Goal: Information Seeking & Learning: Learn about a topic

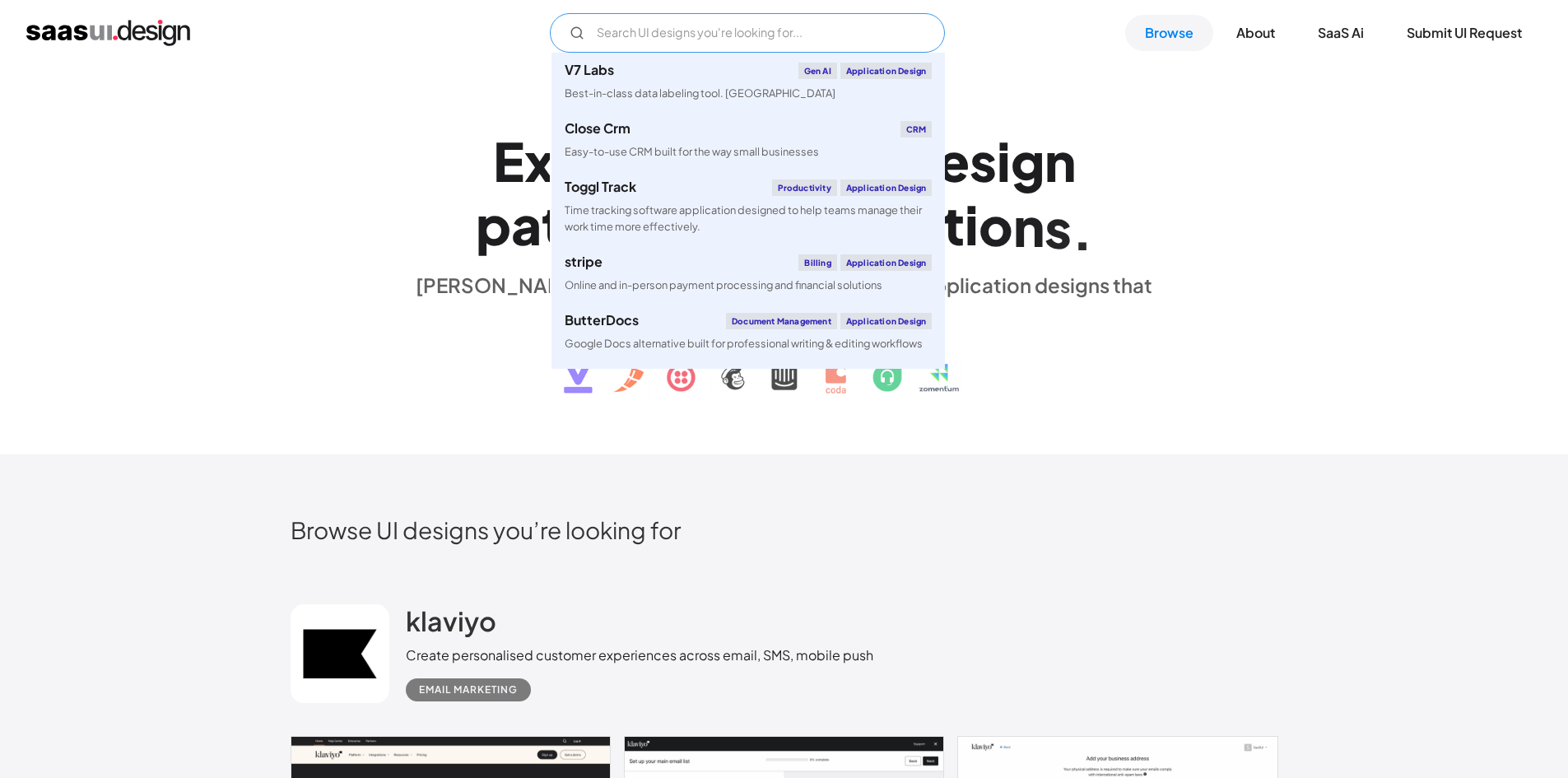
click at [630, 36] on input "Email Form" at bounding box center [748, 33] width 395 height 39
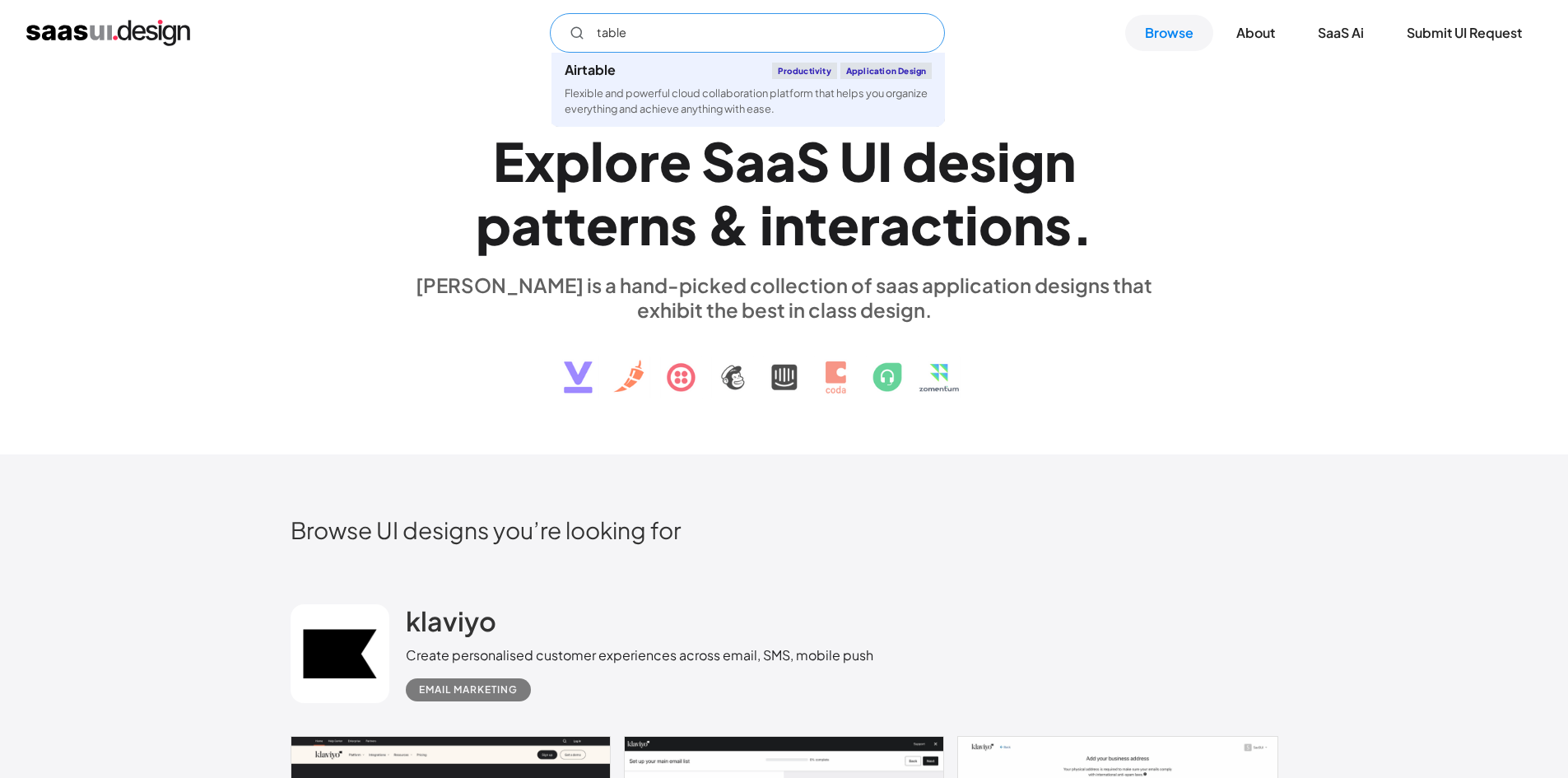
type input "table"
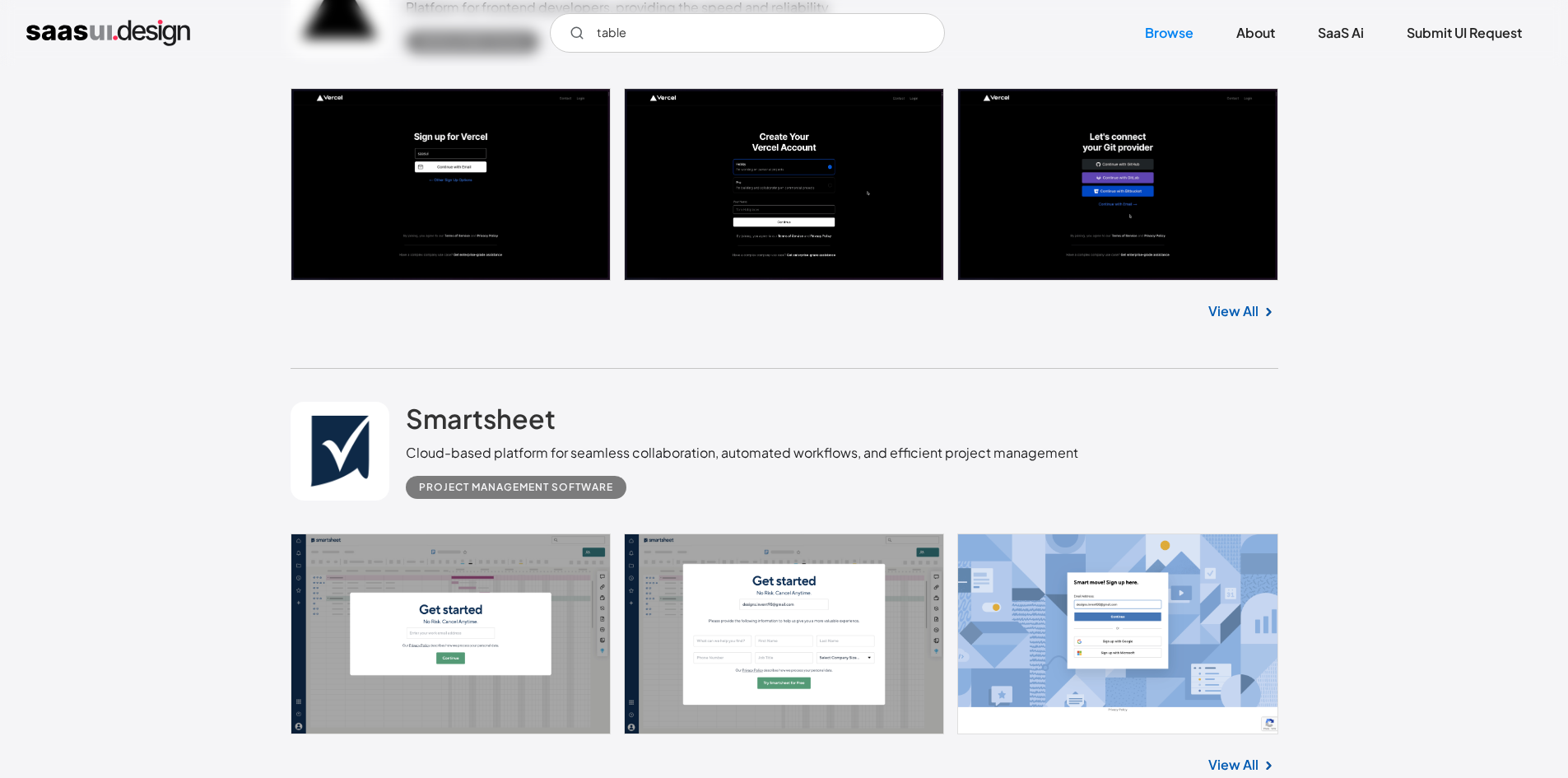
scroll to position [11028, 0]
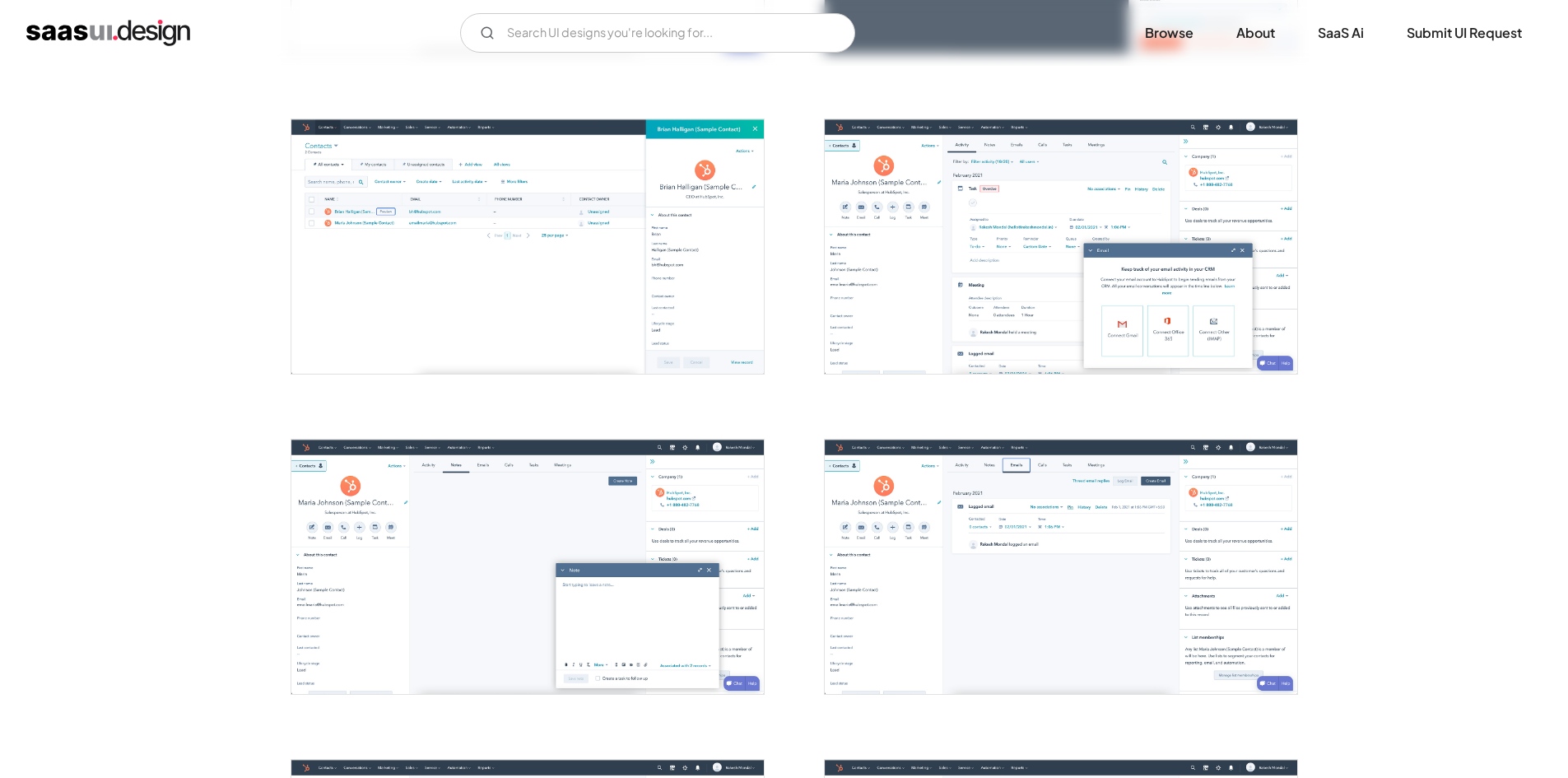
scroll to position [1234, 0]
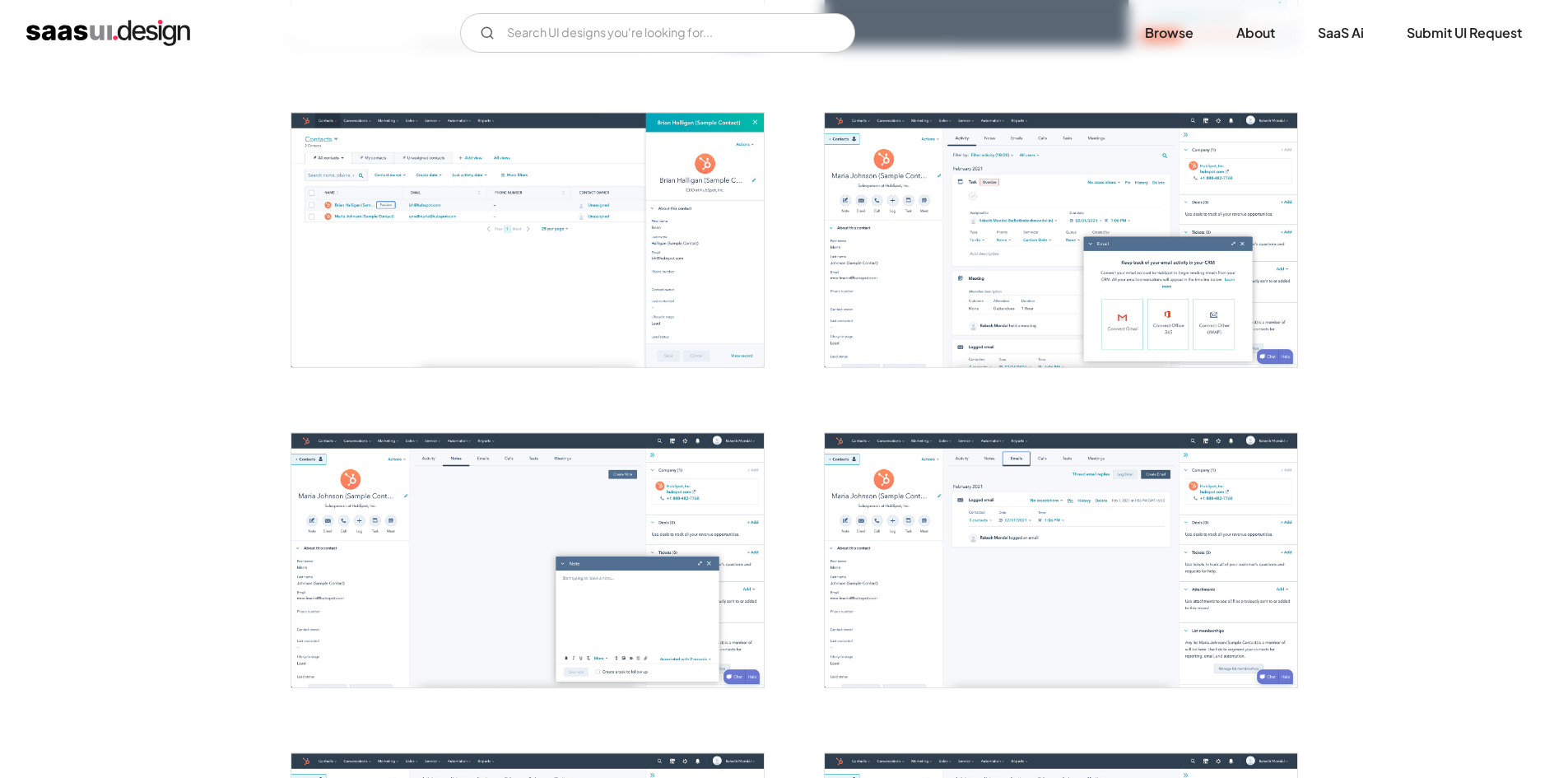
click at [1007, 255] on img "open lightbox" at bounding box center [1061, 240] width 472 height 254
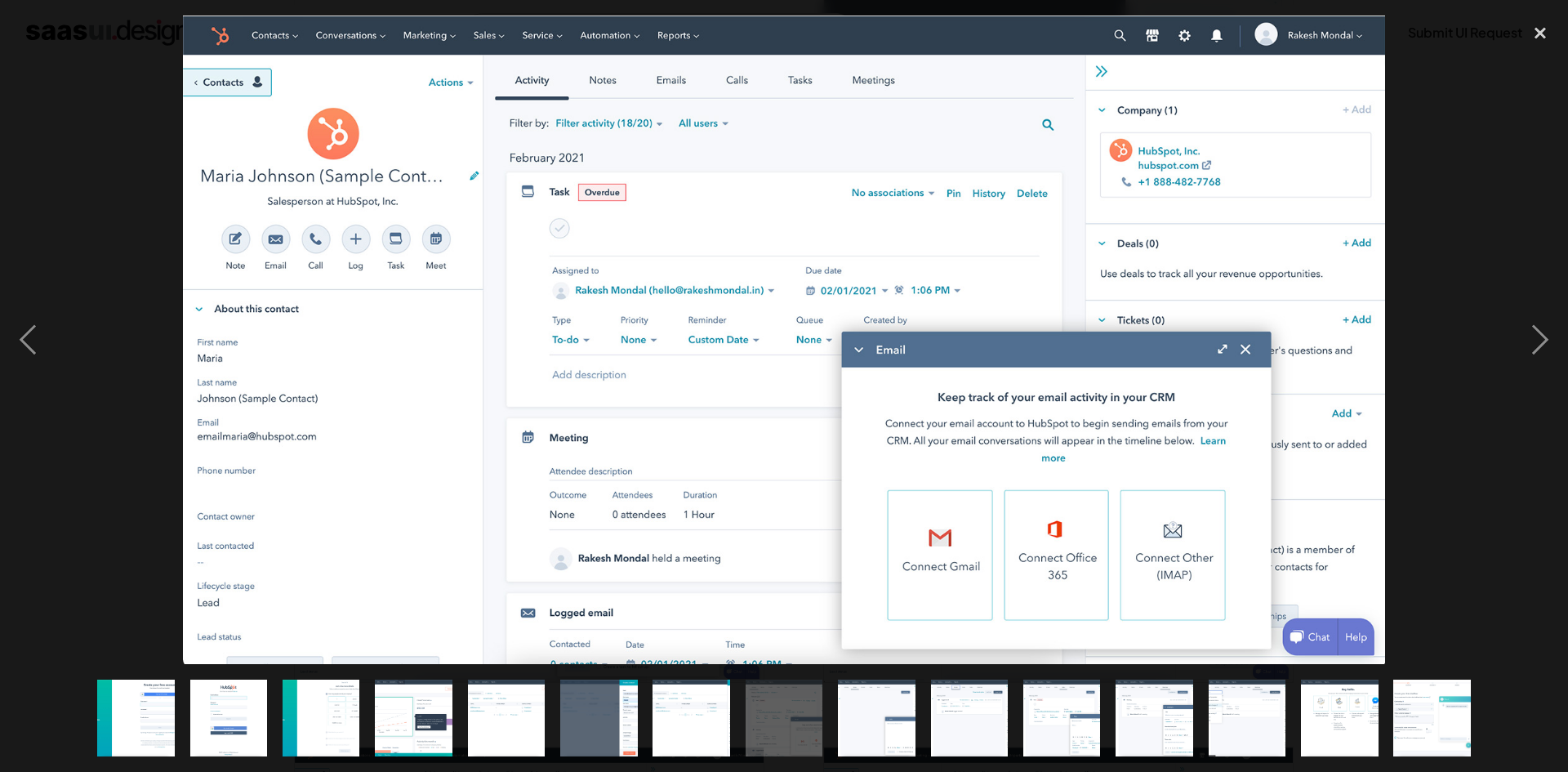
click at [1465, 169] on div at bounding box center [784, 339] width 1568 height 649
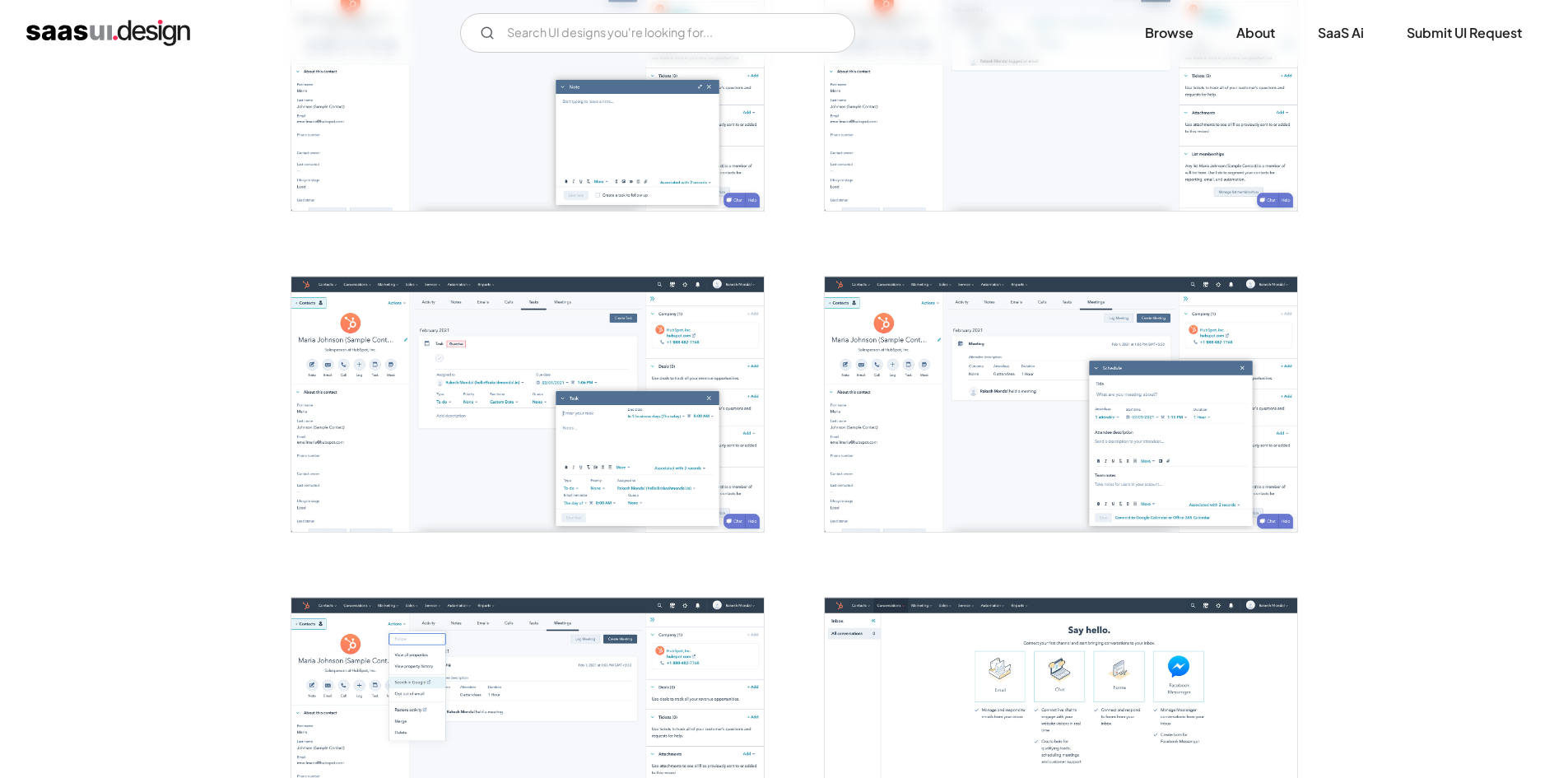
scroll to position [1729, 0]
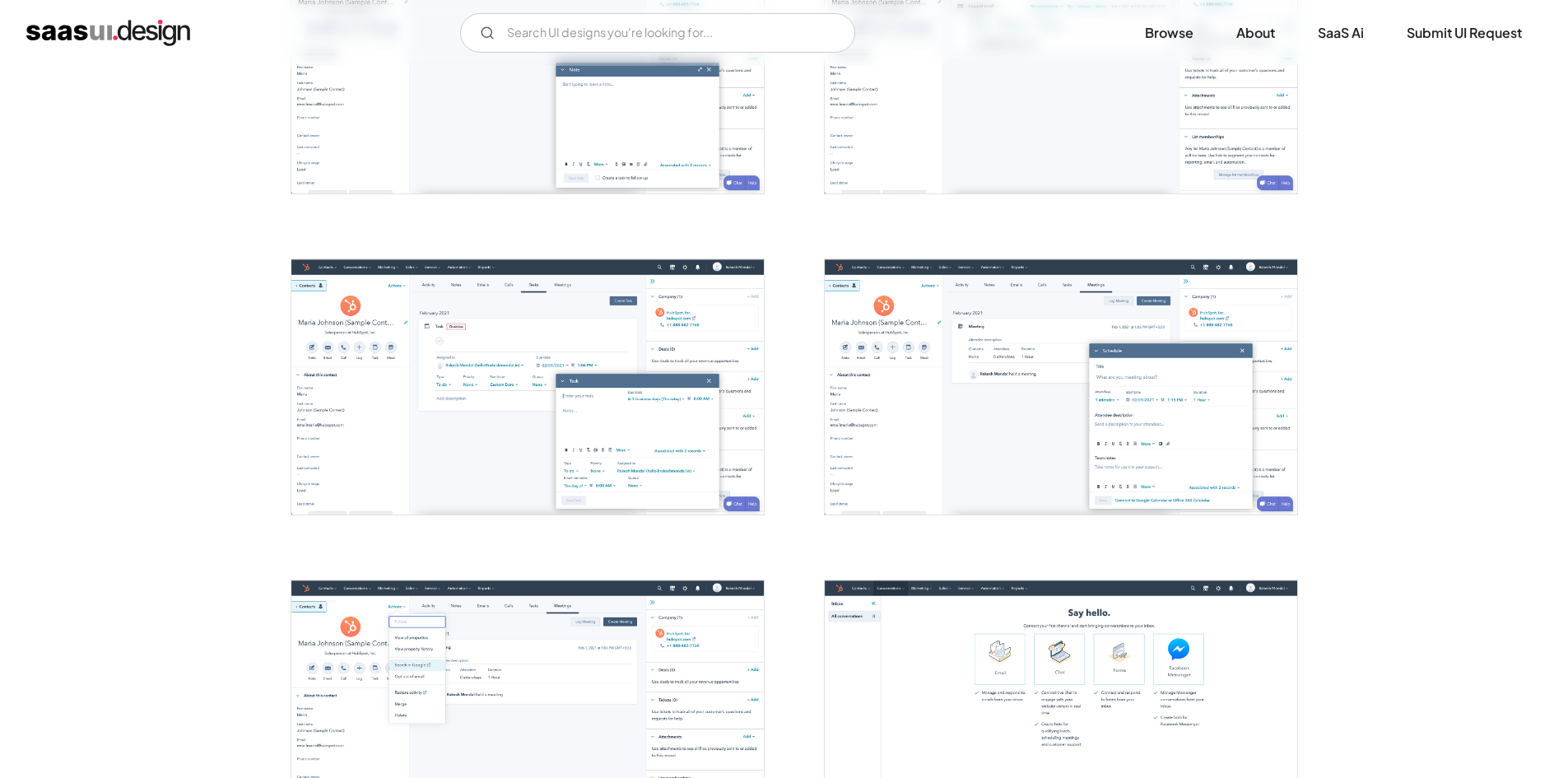
click at [524, 350] on img "open lightbox" at bounding box center [528, 386] width 472 height 254
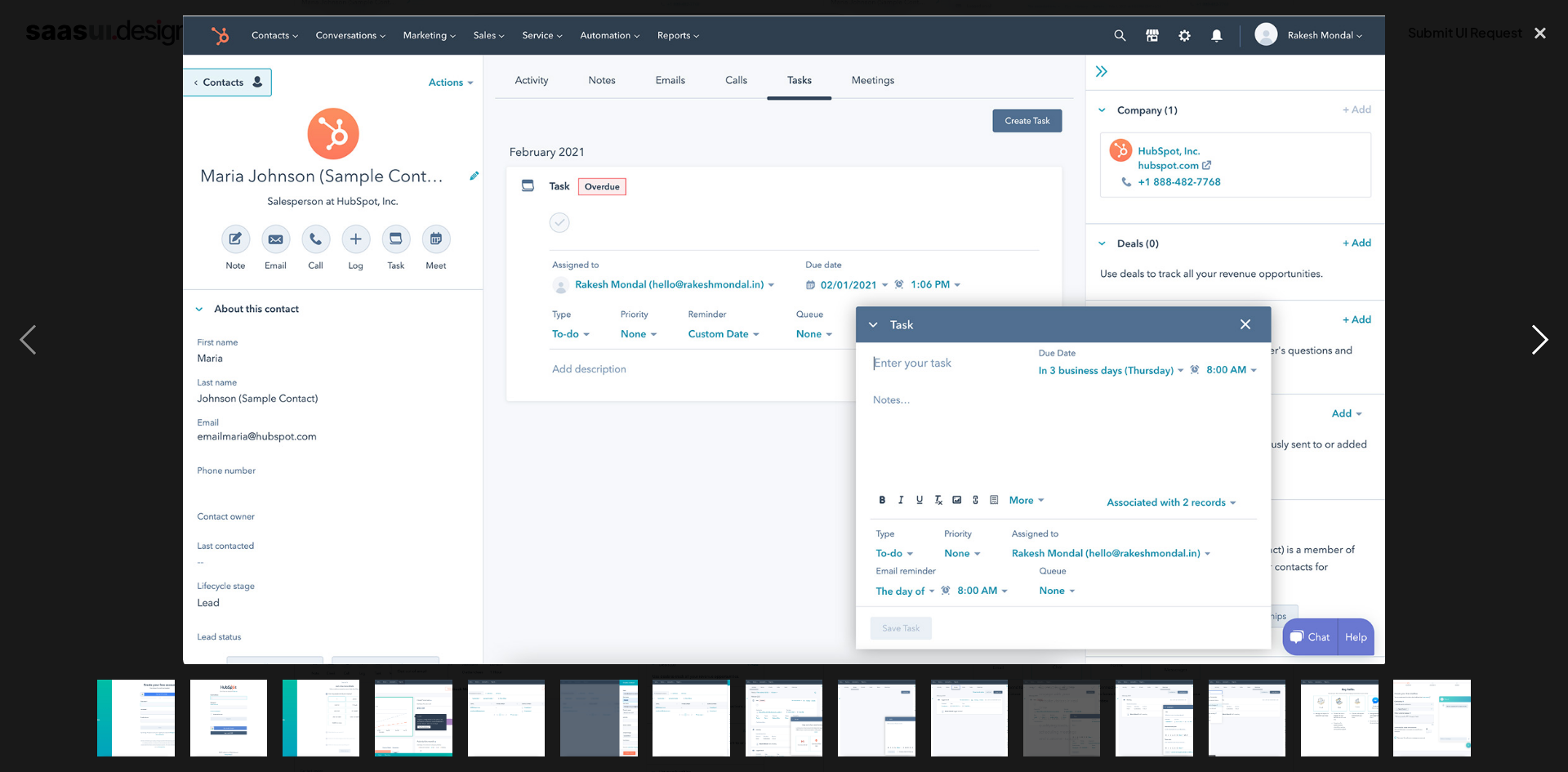
click at [1541, 181] on div "next image" at bounding box center [1540, 339] width 56 height 649
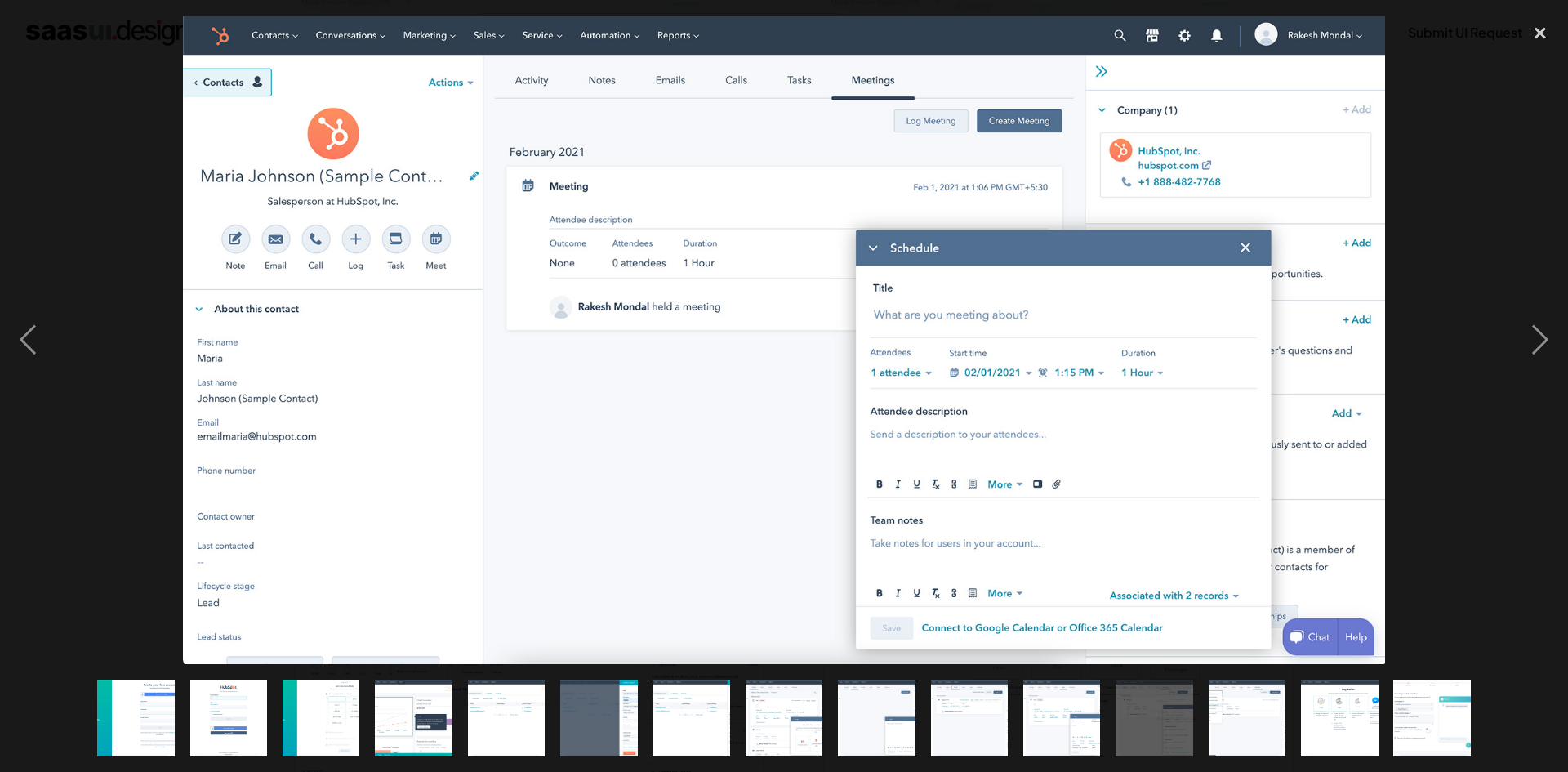
click at [1477, 95] on div at bounding box center [784, 339] width 1568 height 649
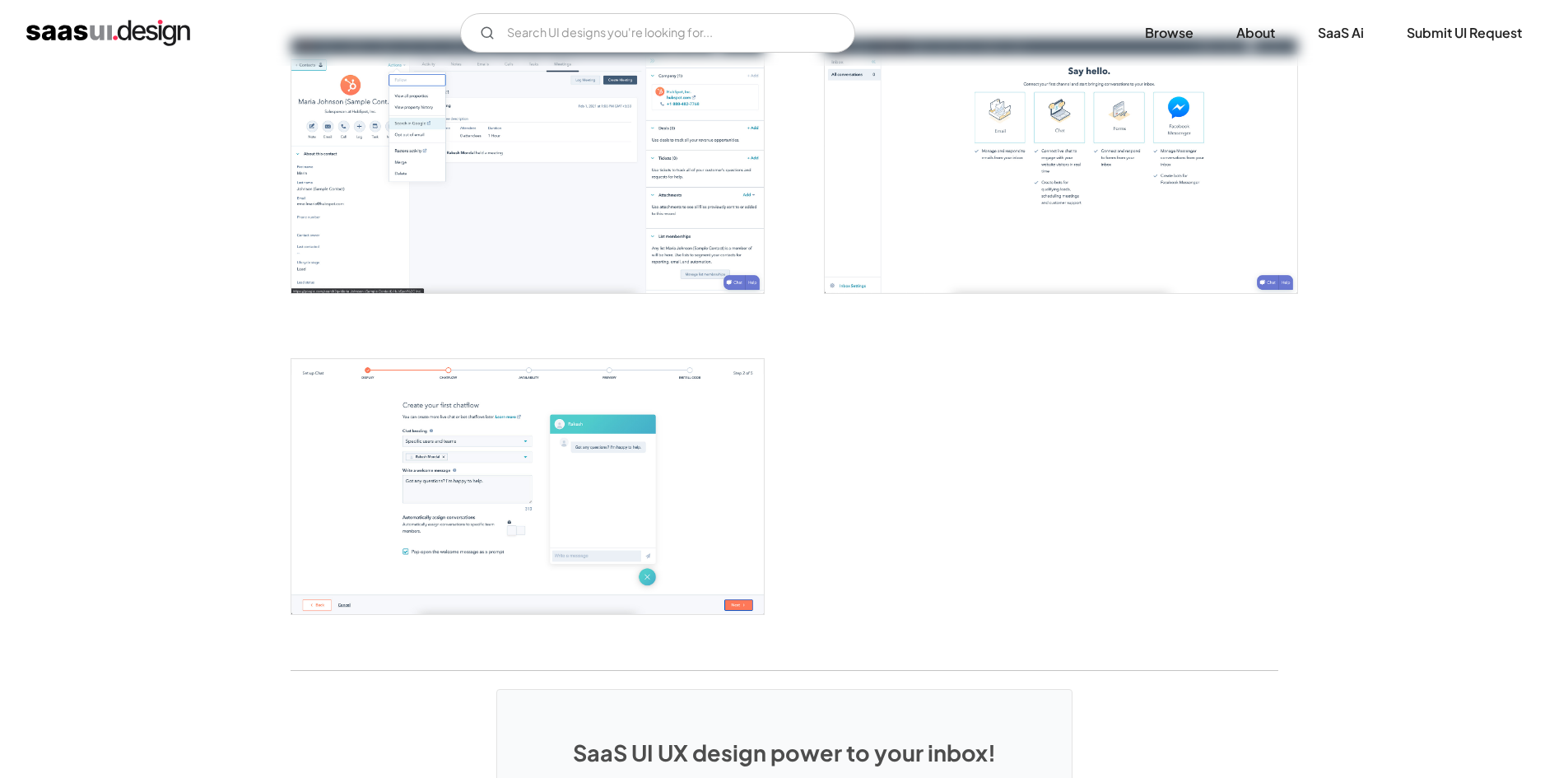
scroll to position [2469, 0]
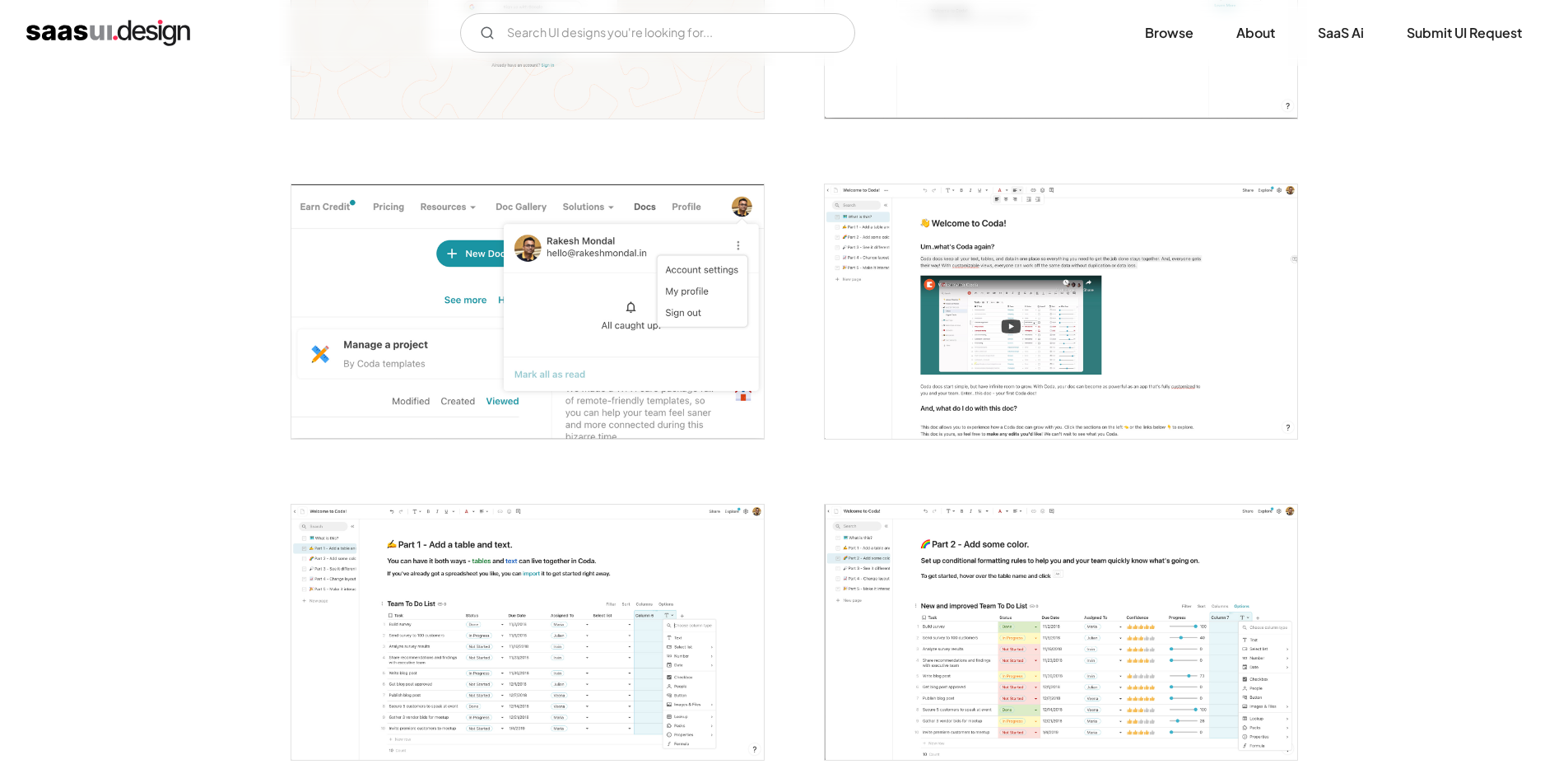
scroll to position [740, 0]
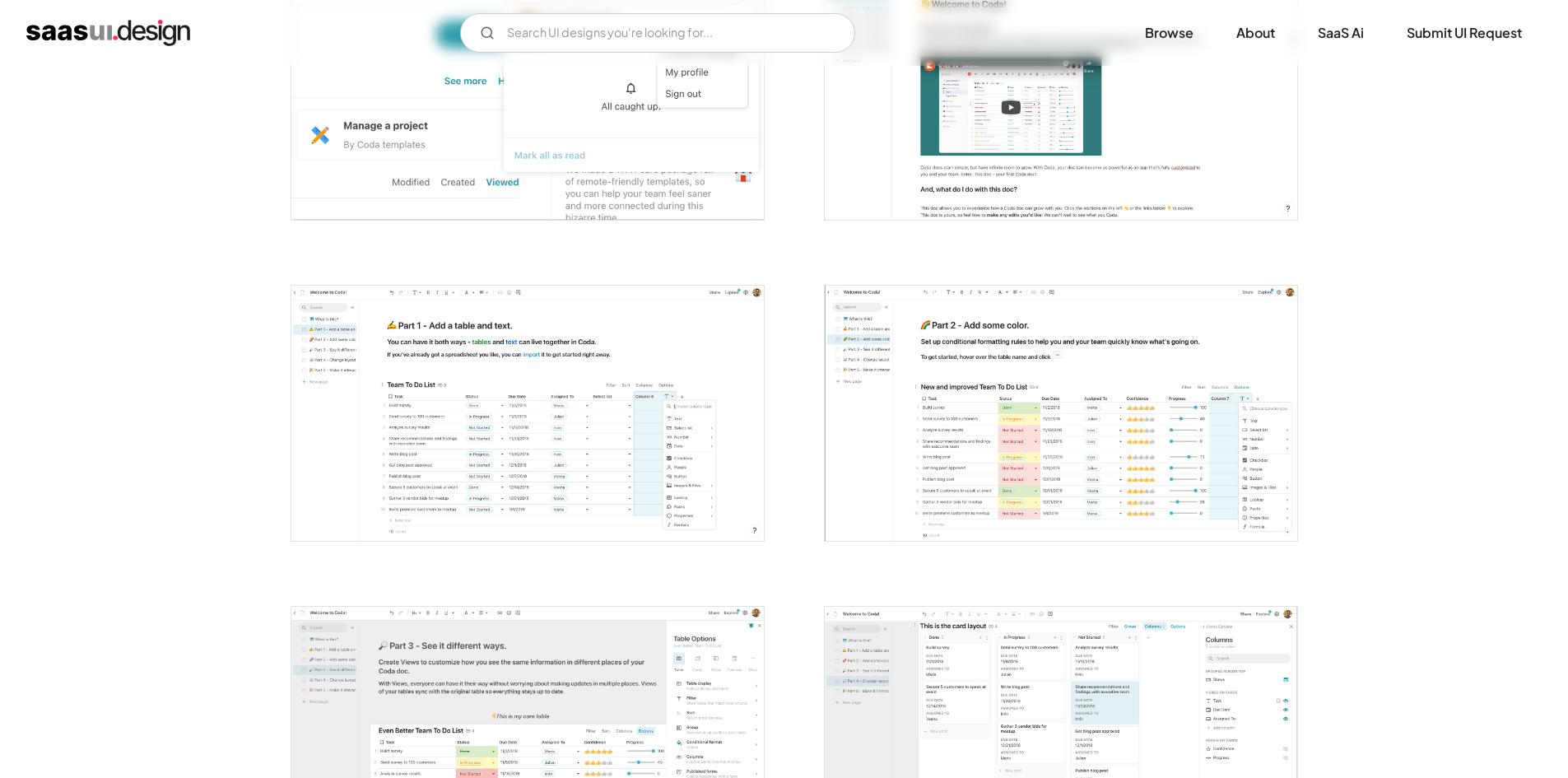
click at [641, 420] on img "open lightbox" at bounding box center [528, 412] width 472 height 254
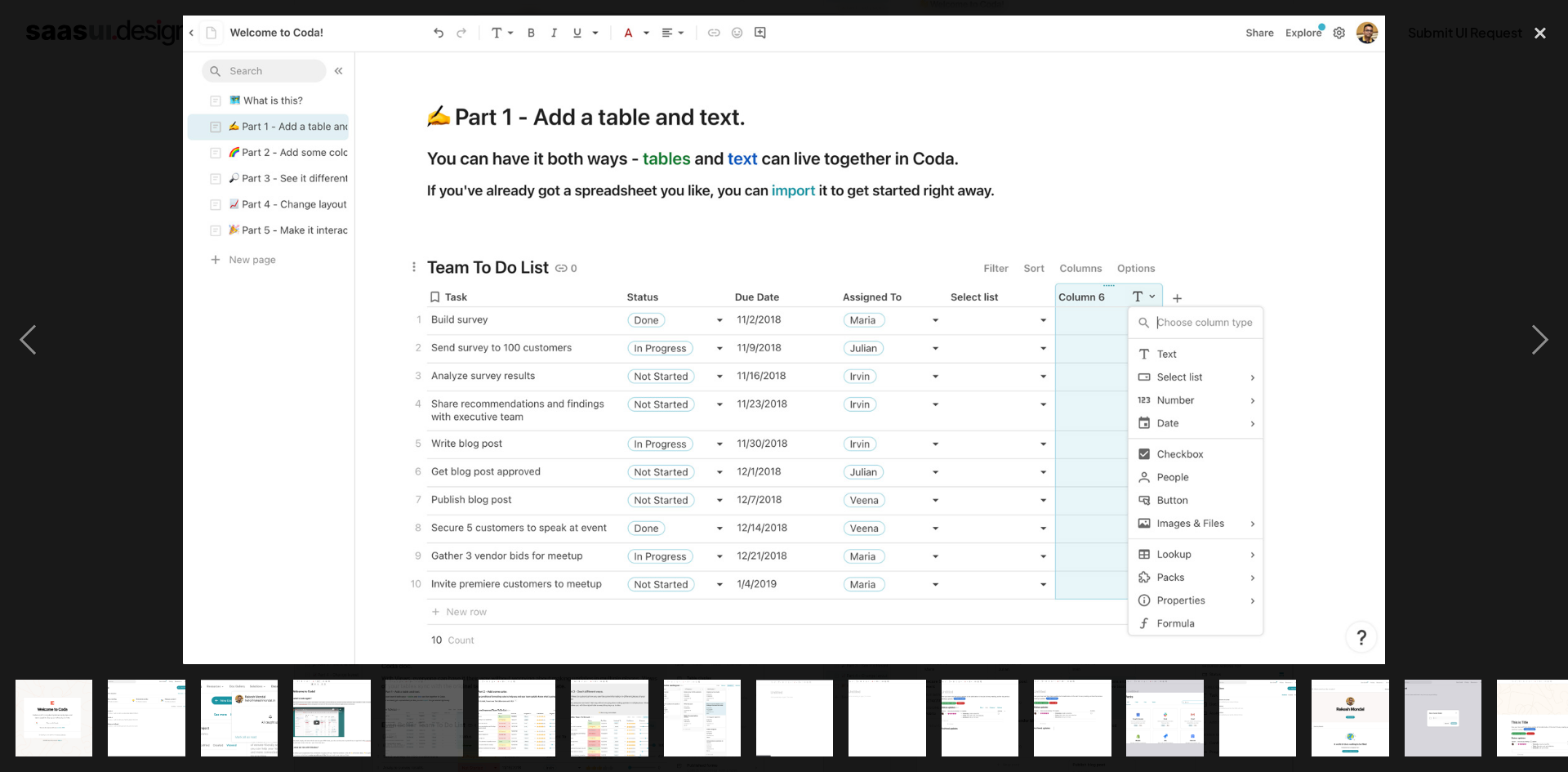
click at [1475, 151] on div at bounding box center [784, 339] width 1568 height 649
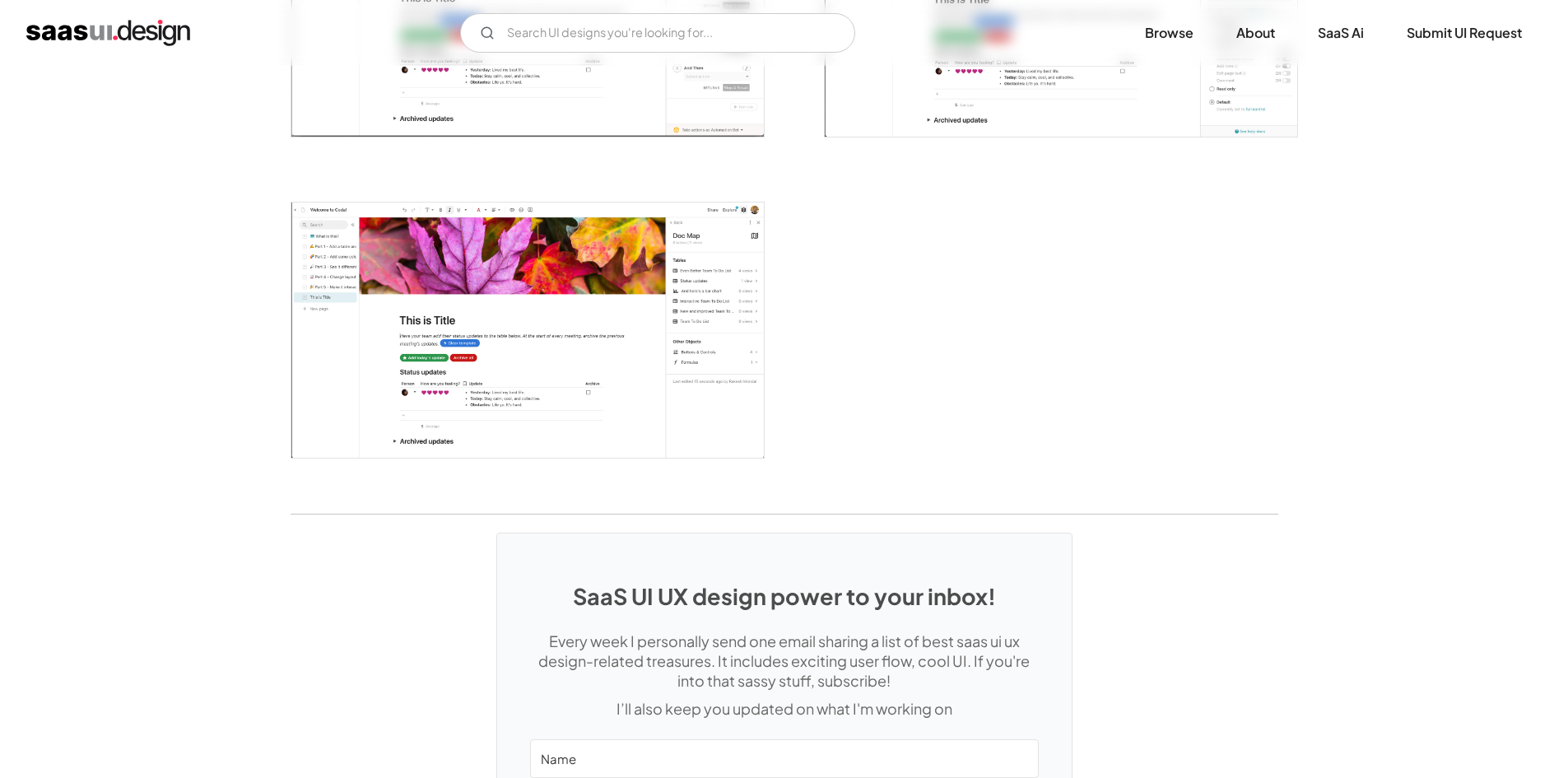
scroll to position [4305, 0]
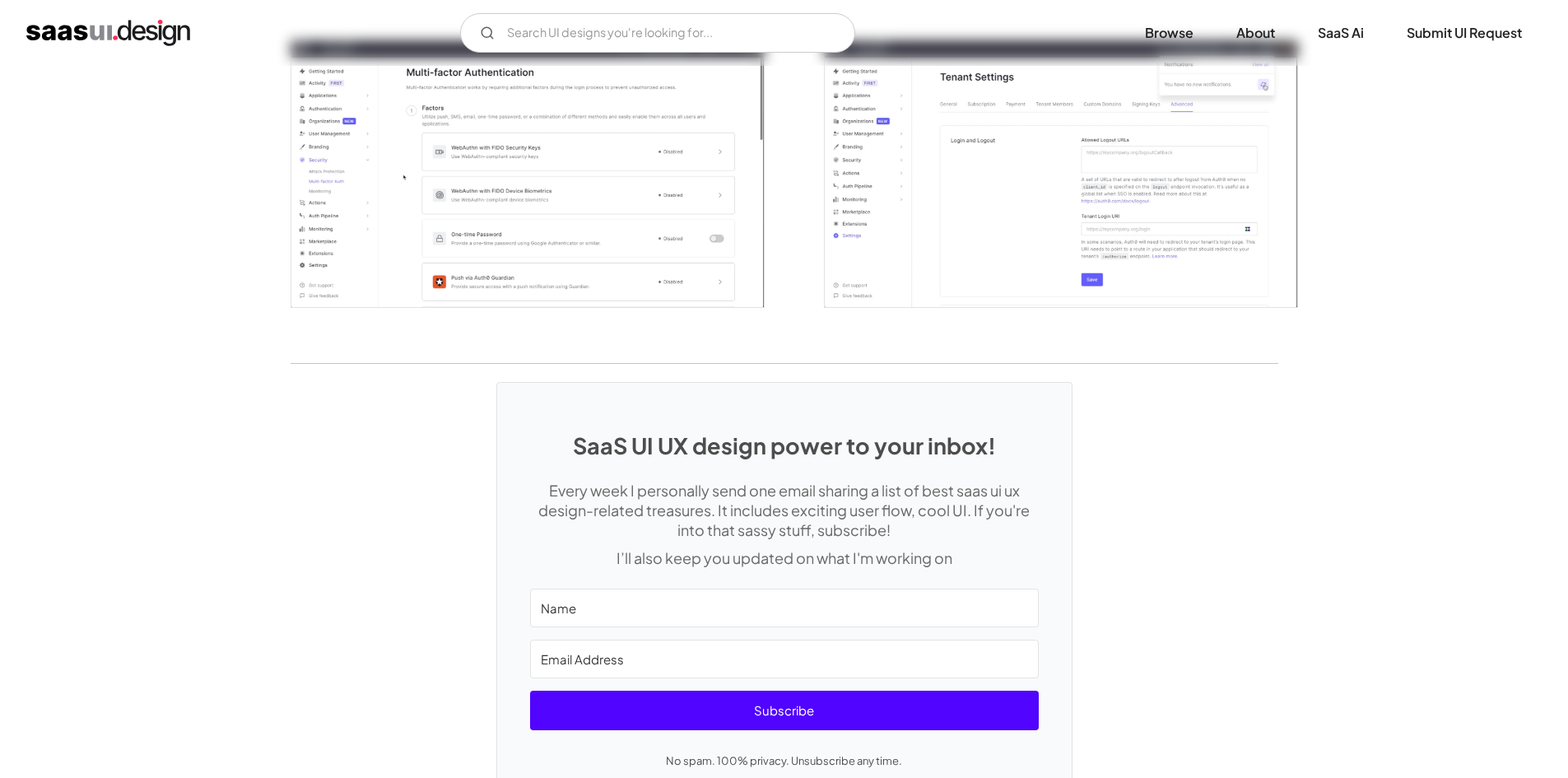
scroll to position [4117, 0]
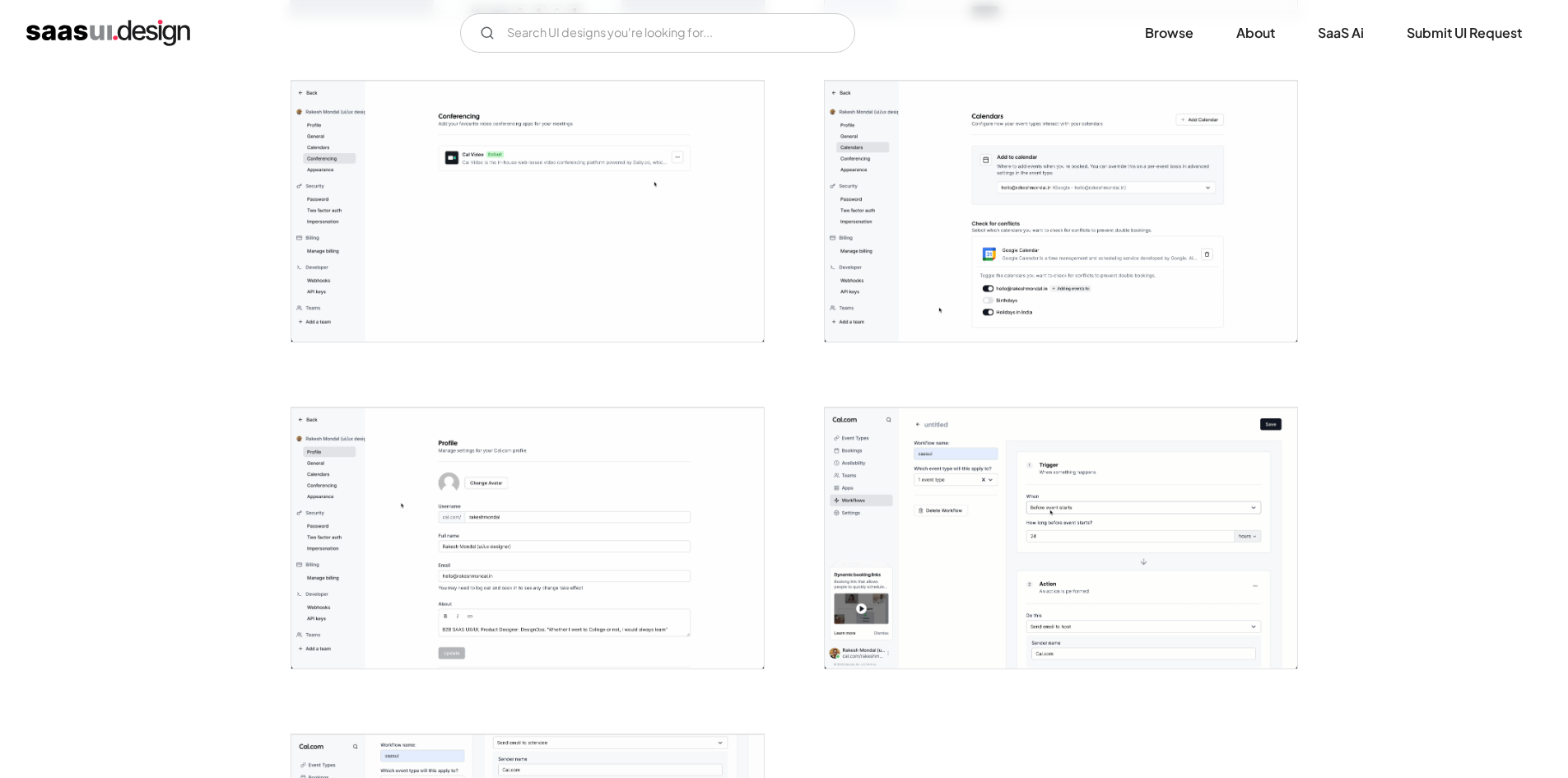
scroll to position [3785, 0]
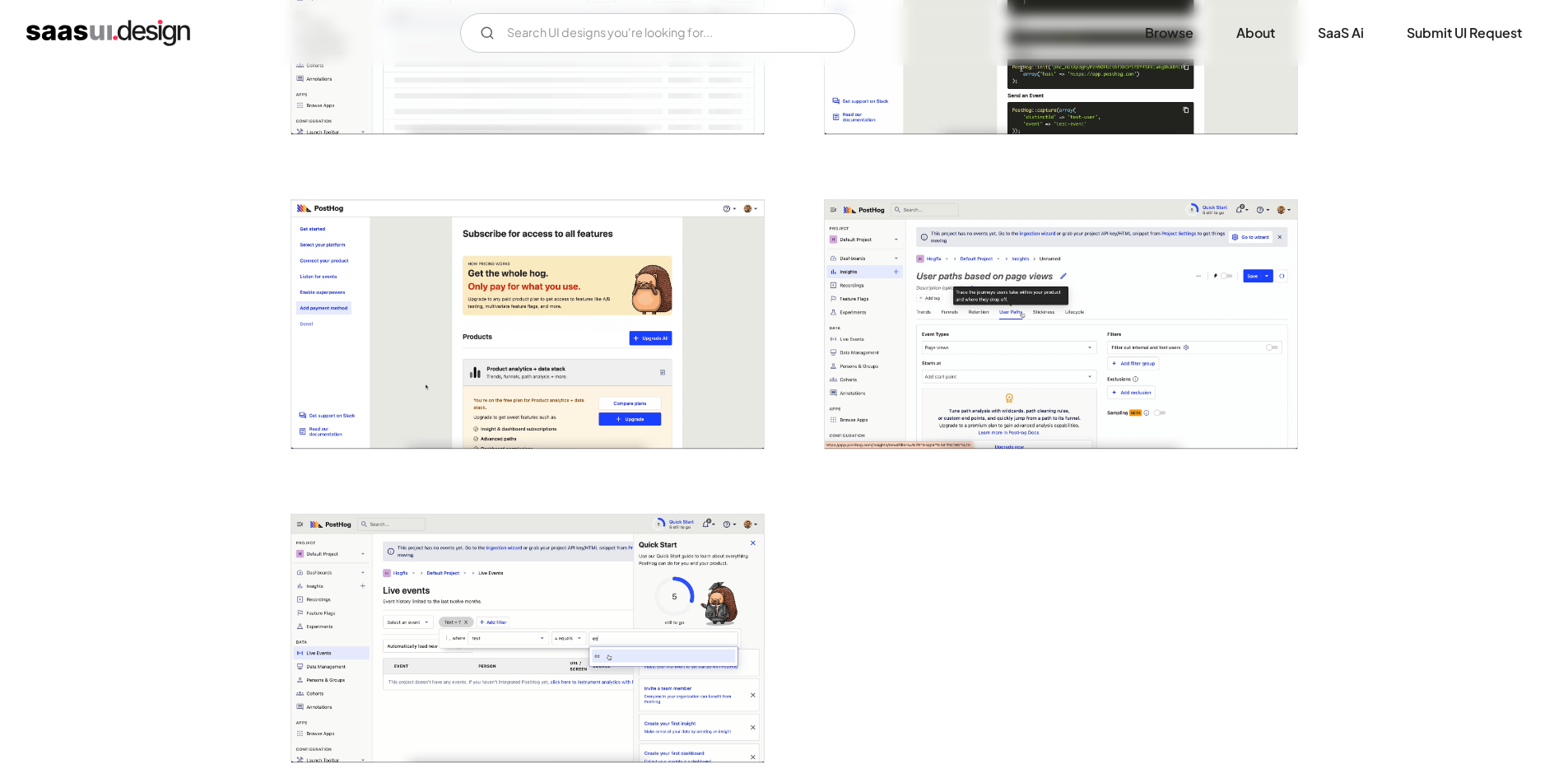
scroll to position [3868, 0]
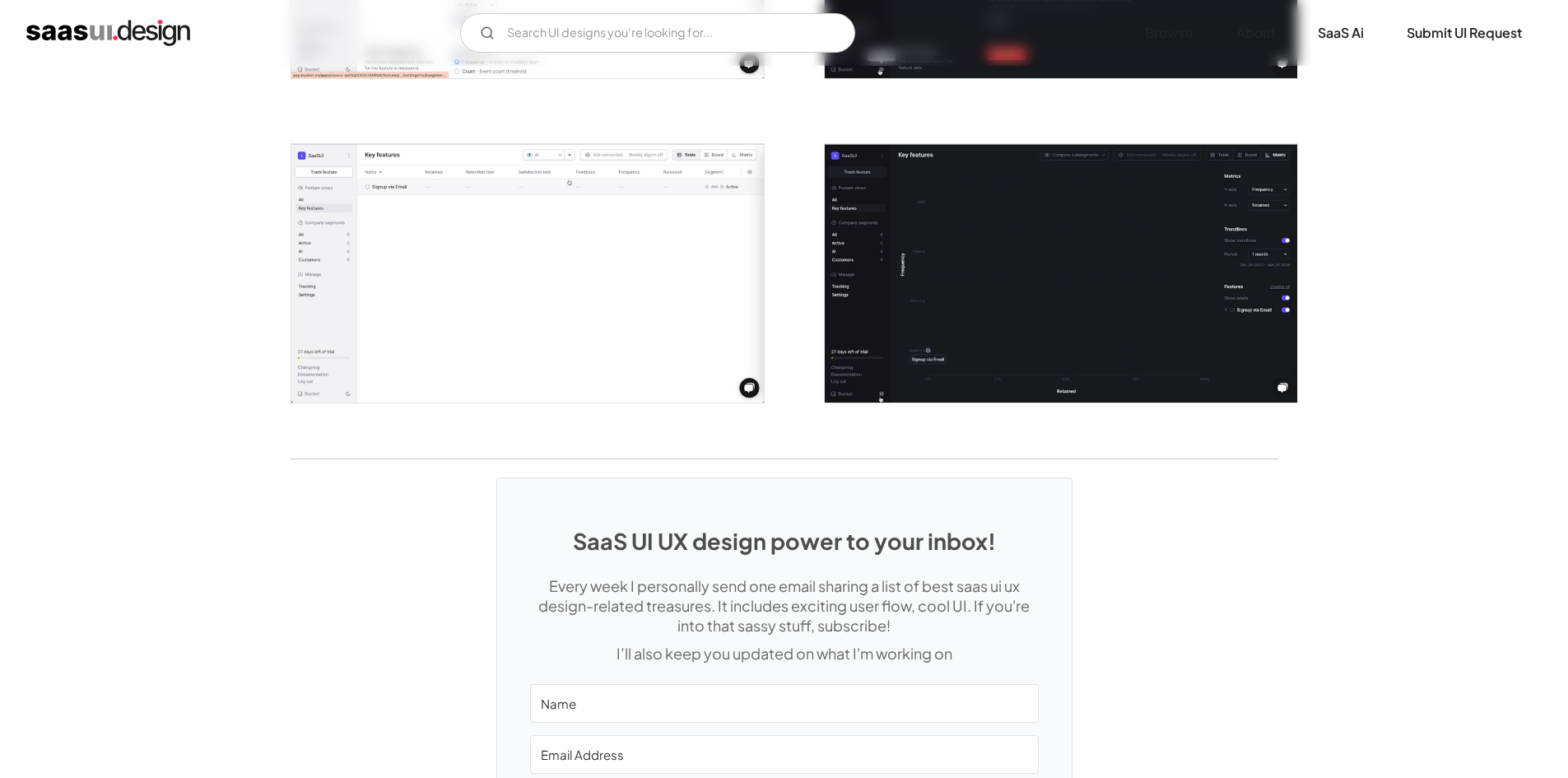
scroll to position [3384, 0]
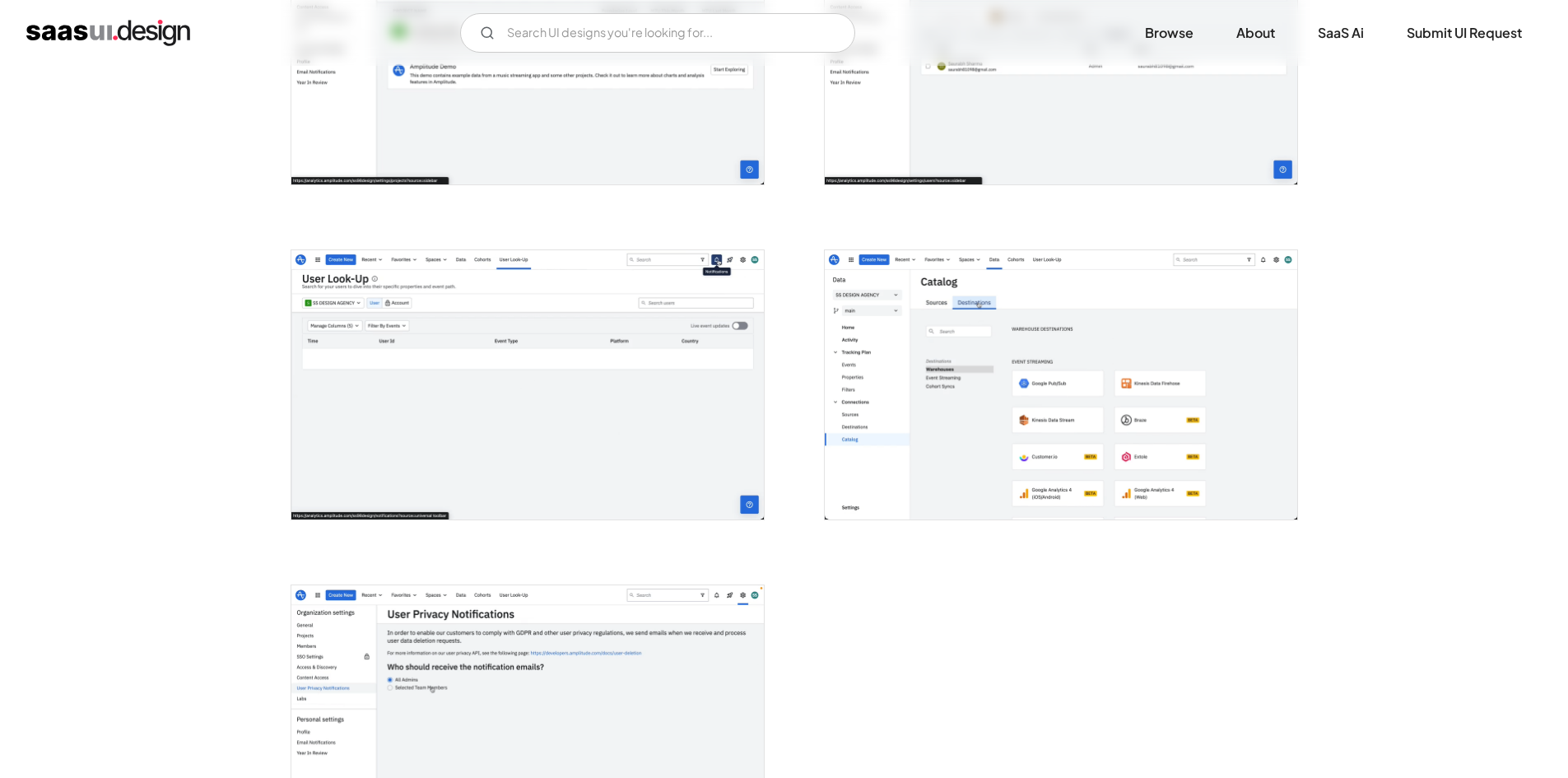
scroll to position [3703, 0]
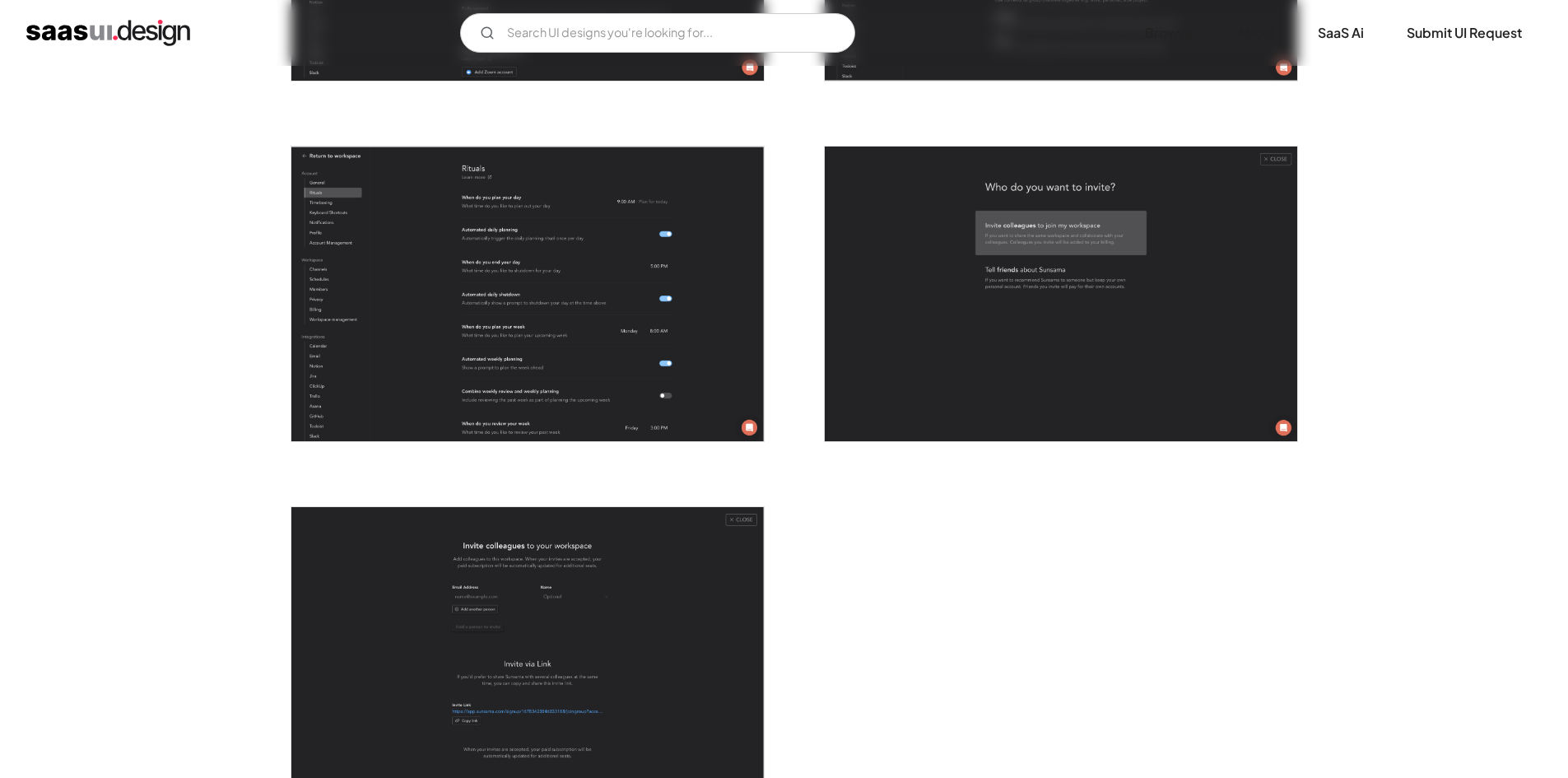
scroll to position [4444, 0]
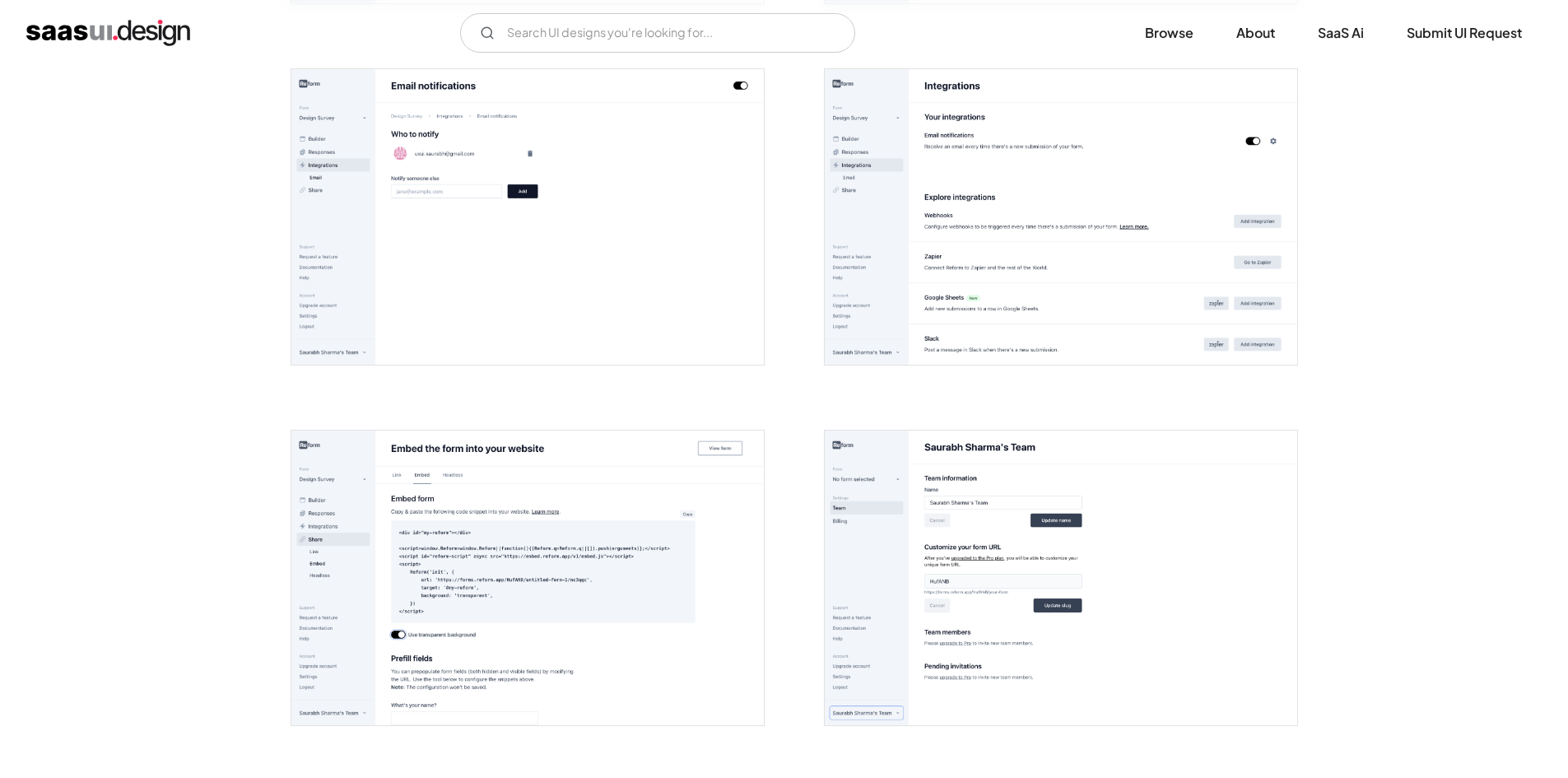
scroll to position [3127, 0]
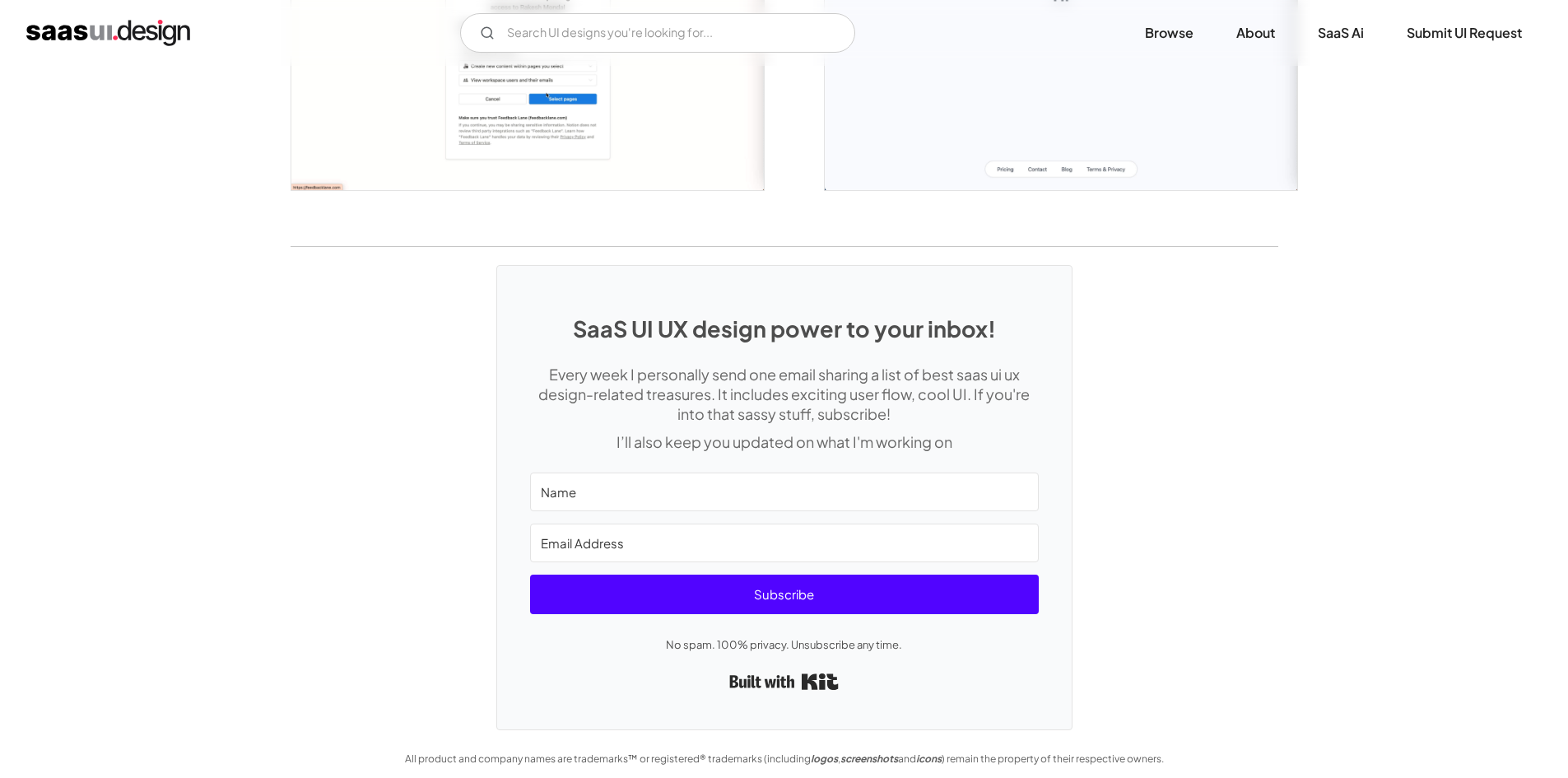
scroll to position [2087, 0]
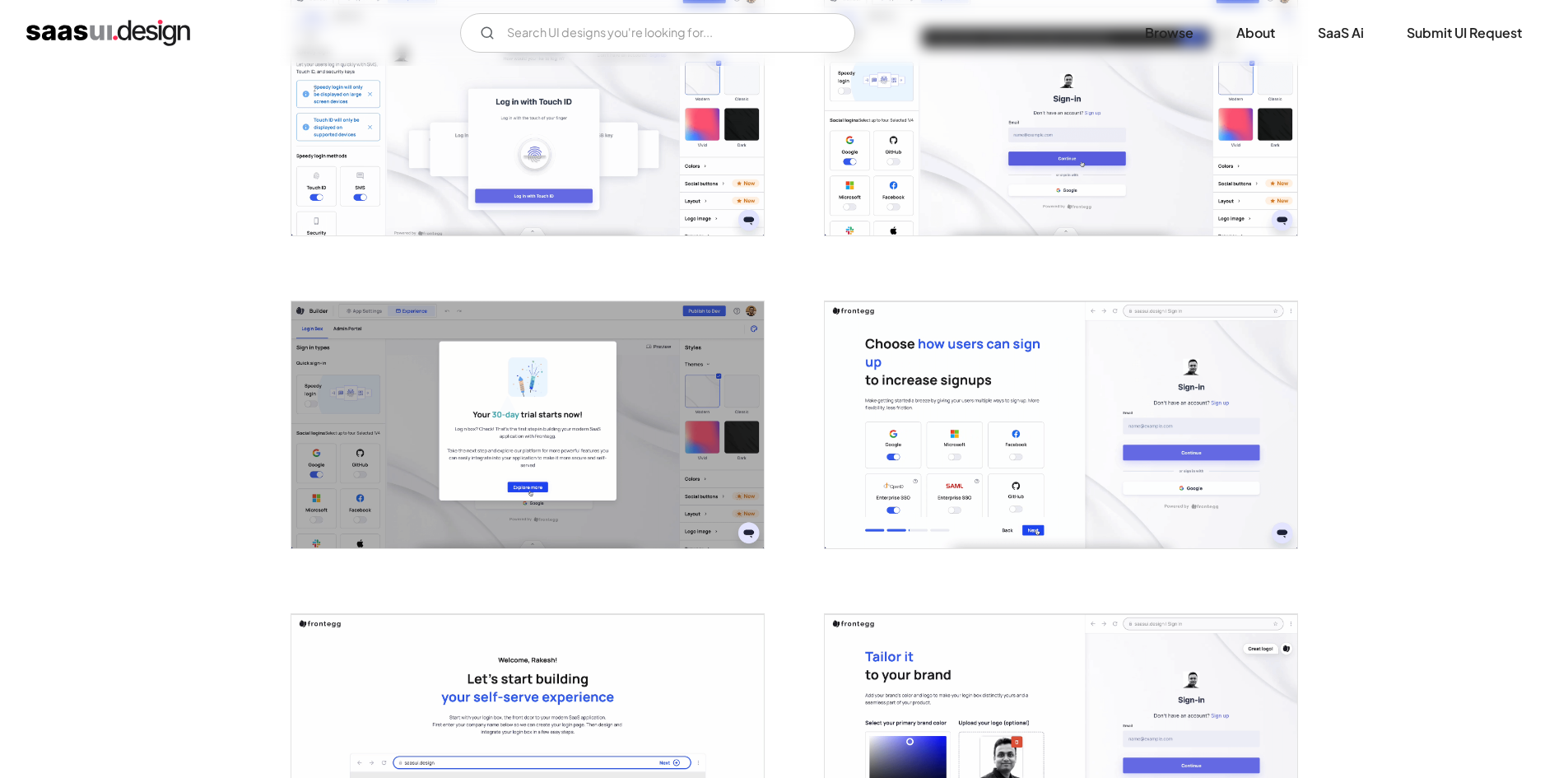
scroll to position [3621, 0]
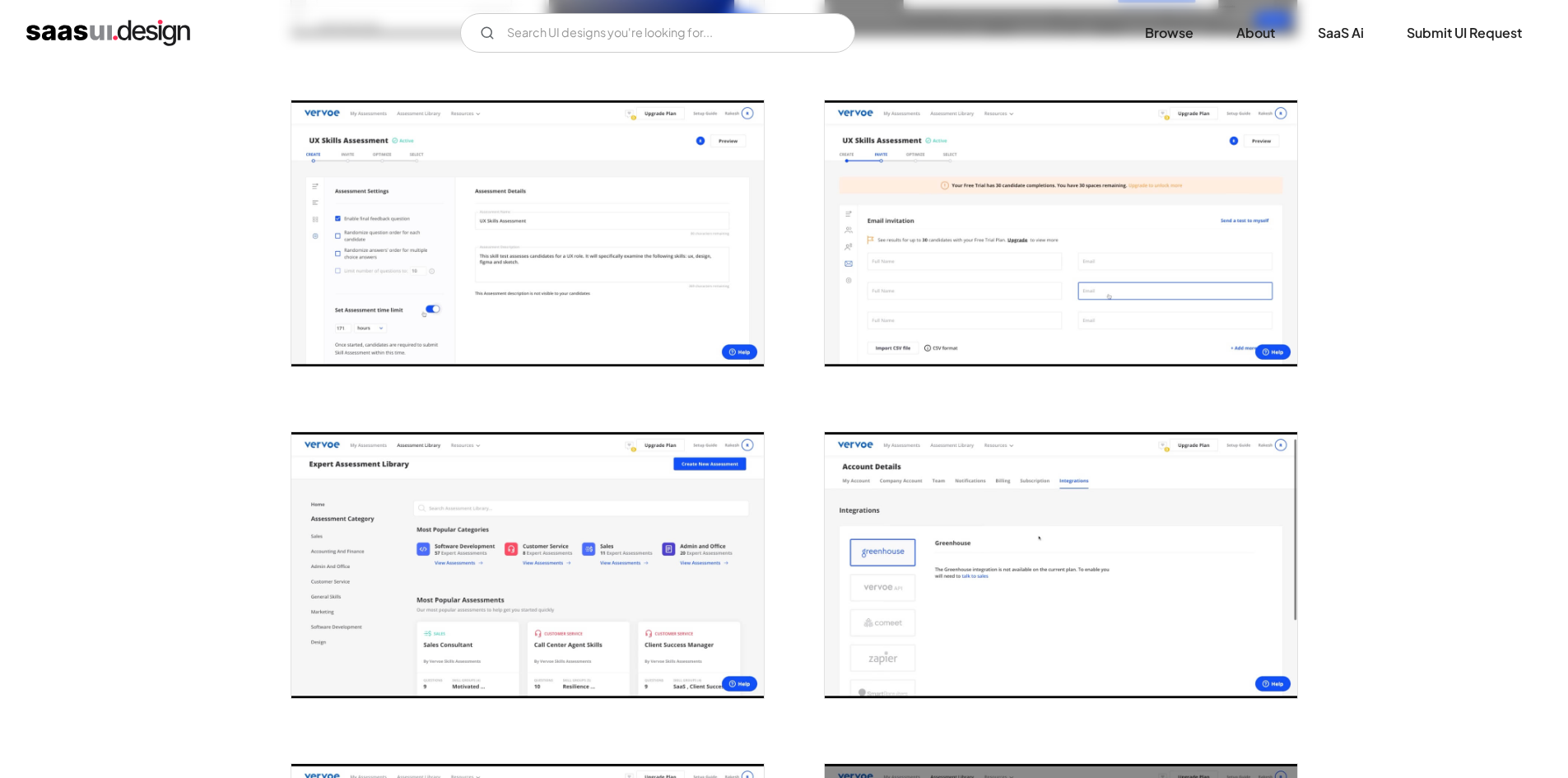
scroll to position [1893, 0]
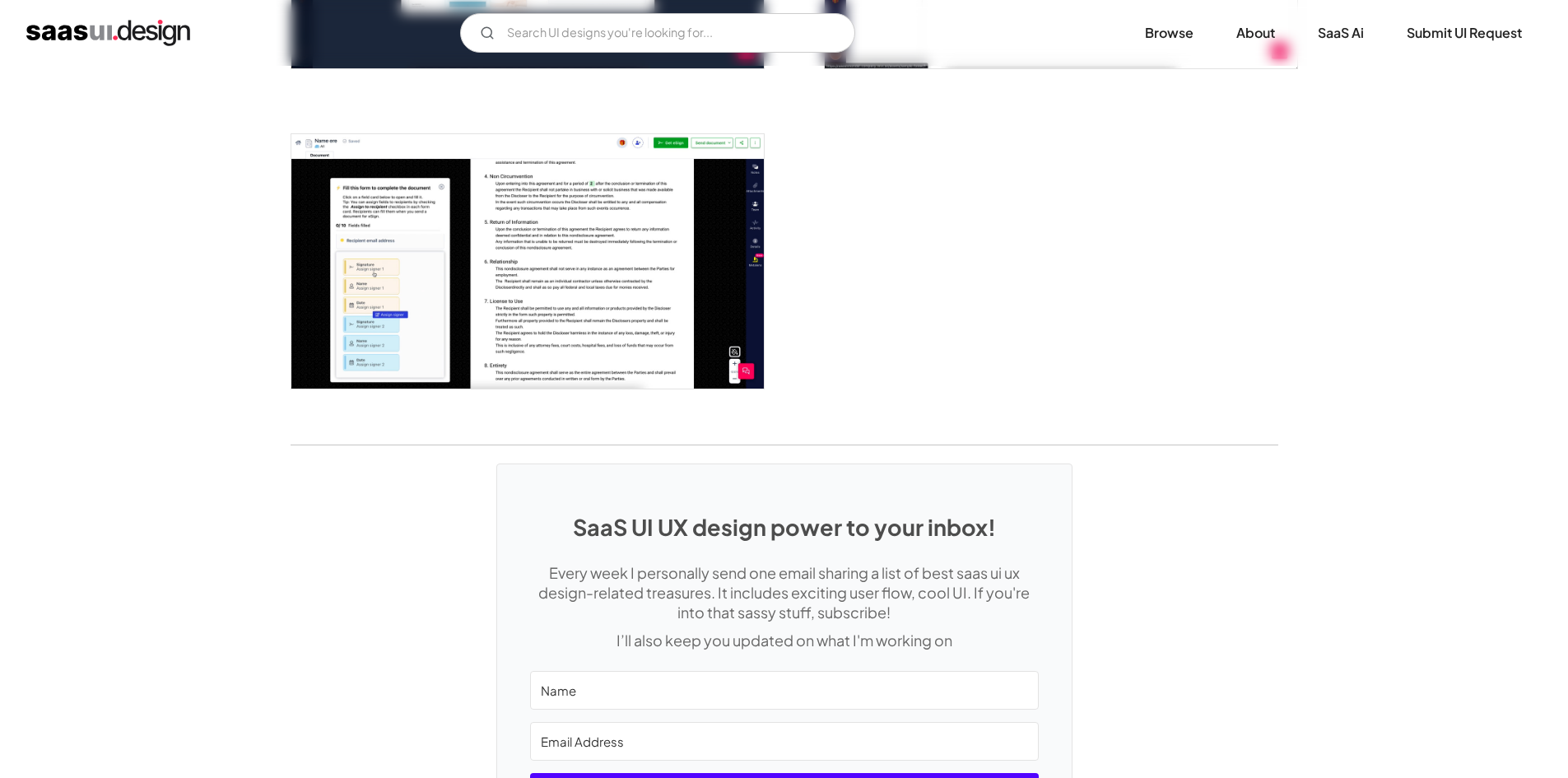
scroll to position [3023, 0]
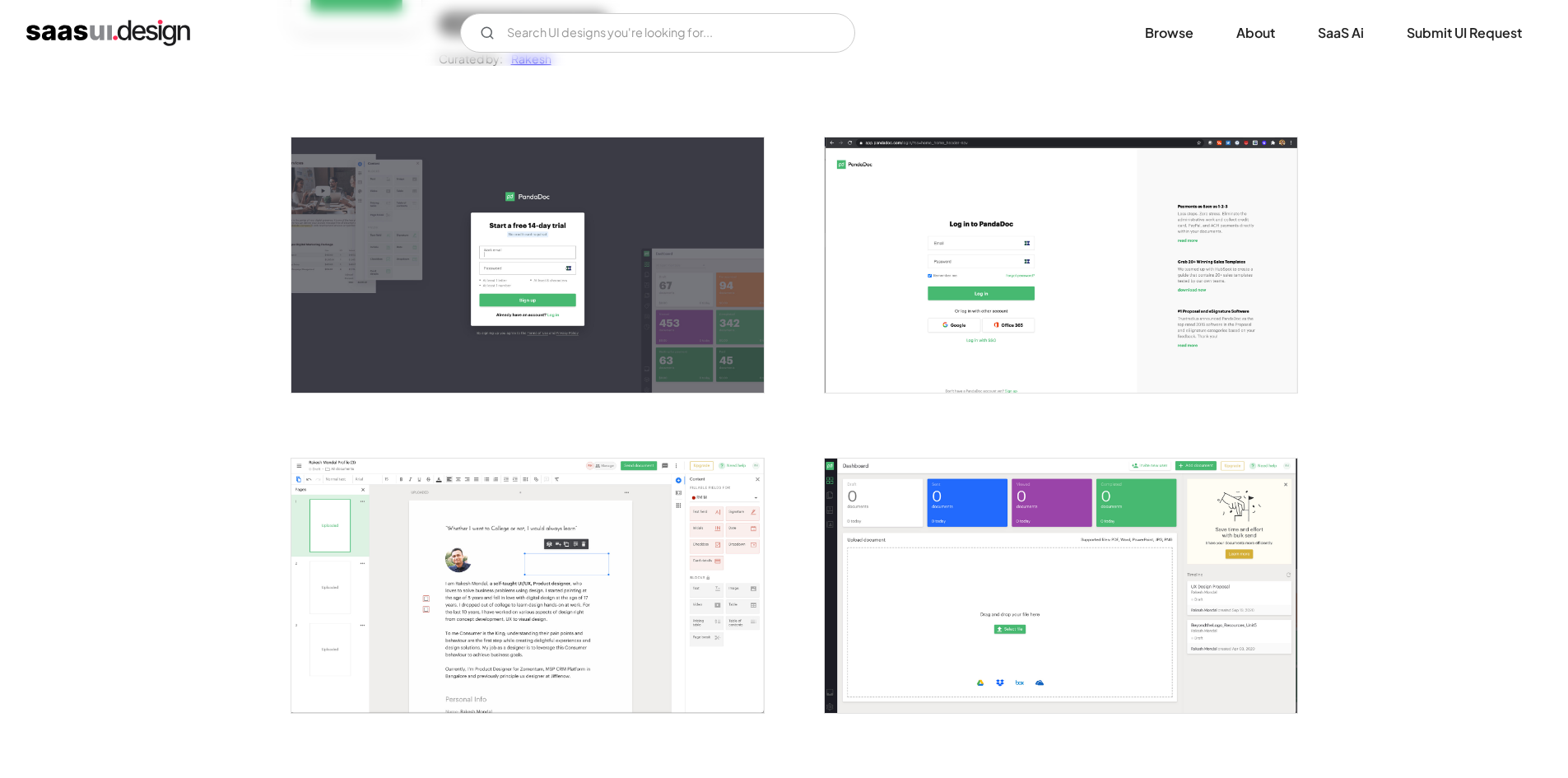
scroll to position [411, 0]
